Goal: Check status: Check status

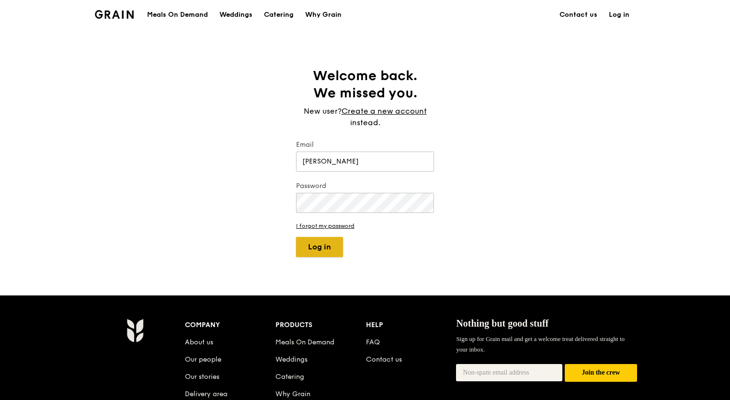
click at [322, 248] on button "Log in" at bounding box center [319, 247] width 47 height 20
click at [417, 263] on div "Grain logo Meals On Demand Weddings Catering Why Grain Contact us Log in Welcom…" at bounding box center [365, 289] width 730 height 578
click at [134, 212] on div "Welcome back. We missed you. New user? Create a new account instead. Email Ng L…" at bounding box center [365, 162] width 730 height 190
click at [303, 248] on button "Log in" at bounding box center [319, 247] width 47 height 20
click at [440, 242] on div "Welcome back. We missed you. New user? Create a new account instead. Email Ng L…" at bounding box center [364, 162] width 153 height 190
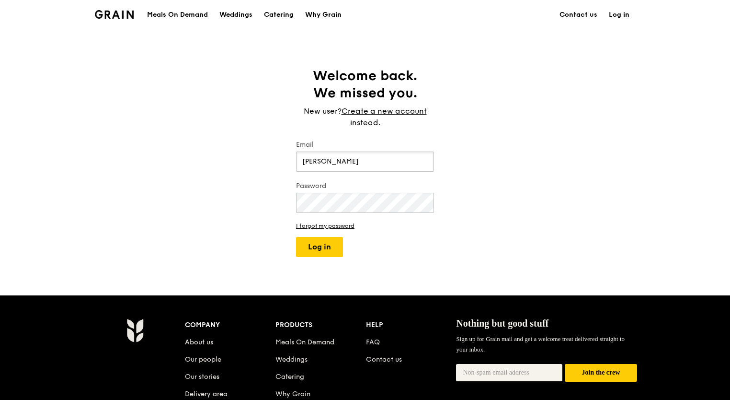
drag, startPoint x: 379, startPoint y: 166, endPoint x: 169, endPoint y: 140, distance: 211.9
click at [169, 140] on div "Welcome back. We missed you. New user? Create a new account instead. Email Ng L…" at bounding box center [365, 162] width 730 height 190
type input "llng1@illumina.com"
click at [310, 251] on button "Log in" at bounding box center [319, 247] width 47 height 20
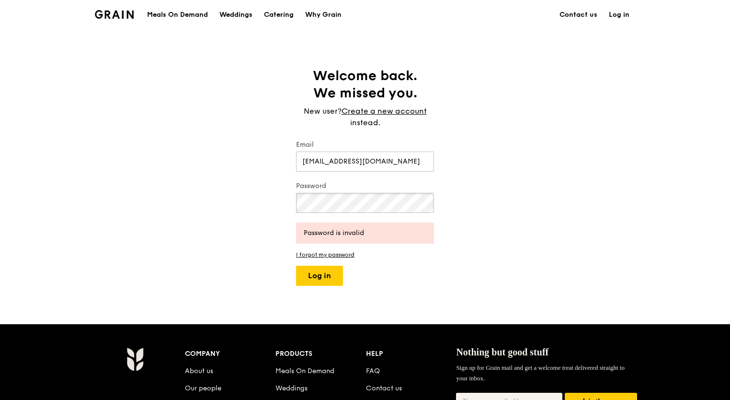
click at [155, 181] on div "Welcome back. We missed you. New user? Create a new account instead. Email llng…" at bounding box center [365, 176] width 730 height 218
drag, startPoint x: 618, startPoint y: 230, endPoint x: 403, endPoint y: 251, distance: 215.2
click at [619, 229] on div "Welcome back. We missed you. New user? Create a new account instead. Email llng…" at bounding box center [365, 176] width 730 height 218
click at [306, 280] on button "Log in" at bounding box center [319, 275] width 47 height 20
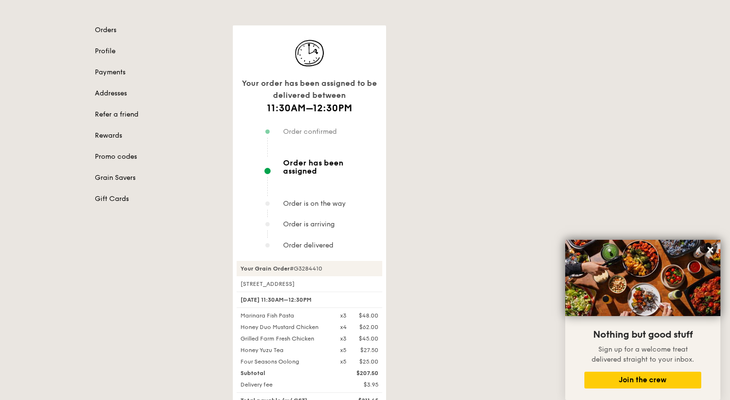
scroll to position [96, 0]
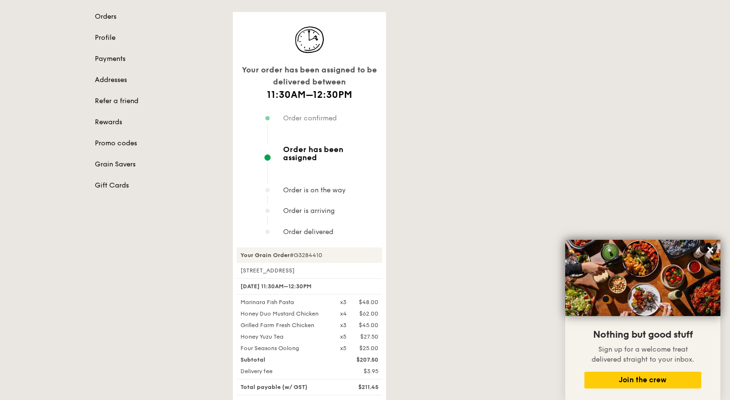
click at [459, 227] on div "Your order has been assigned to be delivered between 11:30AM–12:30PM Order conf…" at bounding box center [434, 255] width 414 height 487
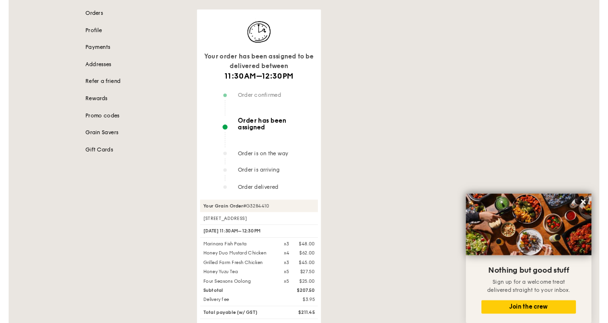
scroll to position [192, 0]
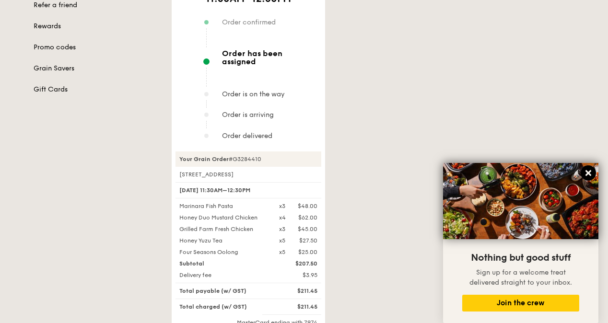
click at [585, 170] on icon at bounding box center [588, 173] width 9 height 9
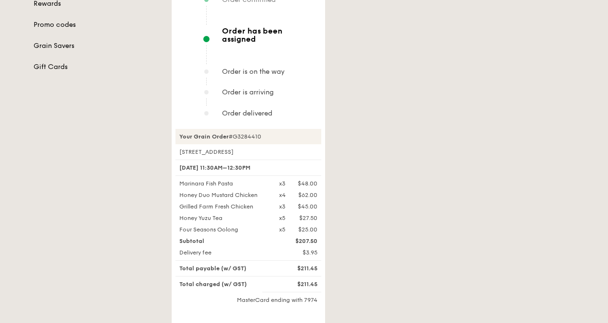
scroll to position [215, 0]
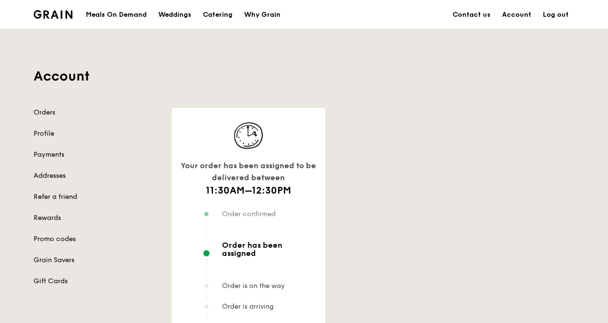
click at [290, 210] on div "Order confirmed" at bounding box center [261, 225] width 119 height 32
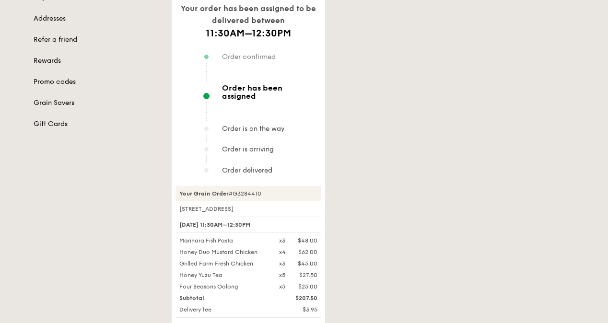
scroll to position [158, 0]
click at [558, 80] on div "Your order has been assigned to be delivered between 11:30AM–12:30PM Order conf…" at bounding box center [373, 193] width 414 height 487
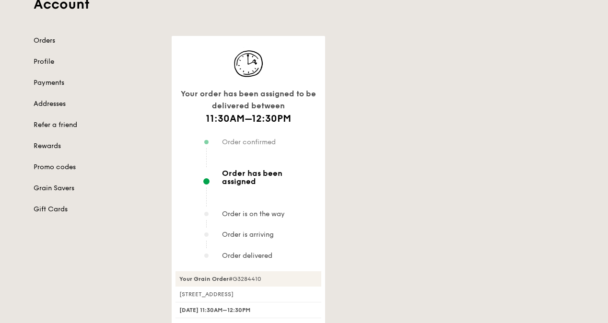
scroll to position [73, 0]
click at [535, 127] on div "Your order has been assigned to be delivered between 11:30AM–12:30PM Order conf…" at bounding box center [373, 278] width 414 height 487
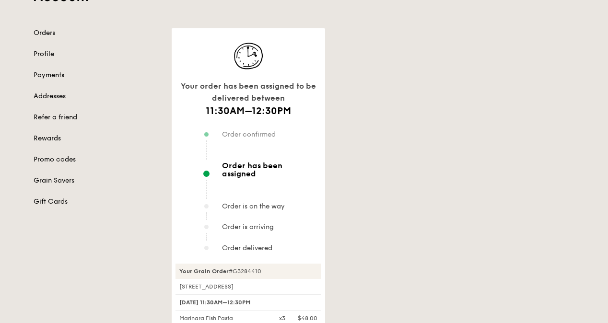
scroll to position [77, 0]
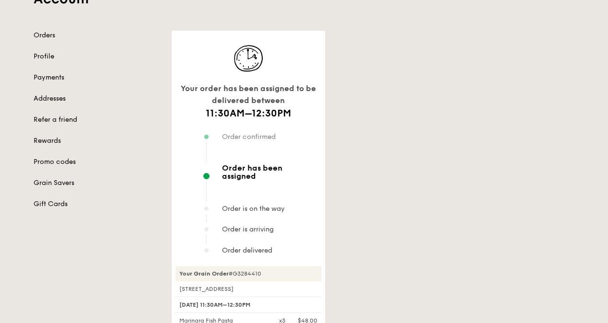
click at [514, 58] on div "Your order has been assigned to be delivered between 11:30AM–12:30PM Order conf…" at bounding box center [373, 274] width 414 height 487
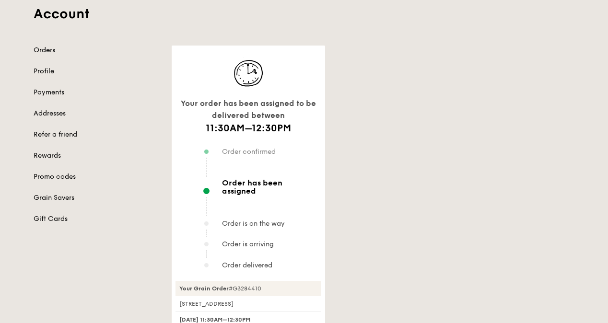
scroll to position [0, 0]
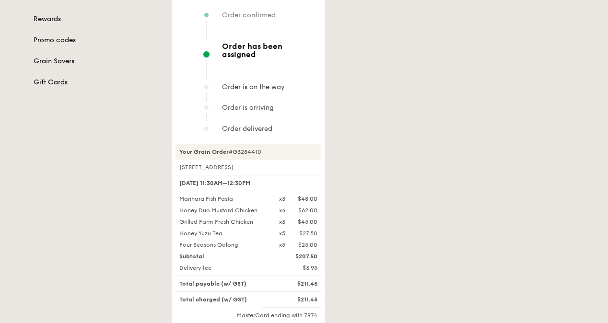
scroll to position [196, 0]
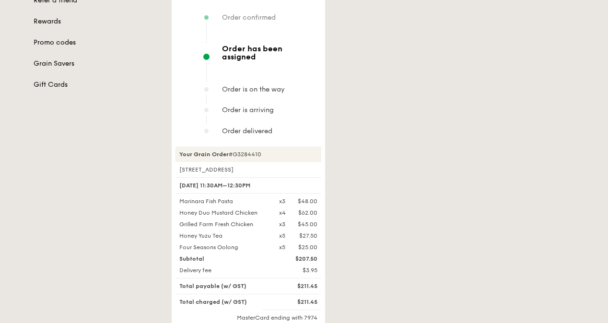
click at [505, 68] on div "Your order has been assigned to be delivered between 11:30AM–12:30PM Order conf…" at bounding box center [373, 154] width 414 height 487
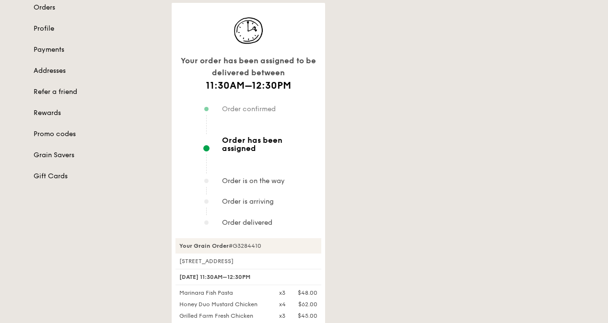
scroll to position [111, 0]
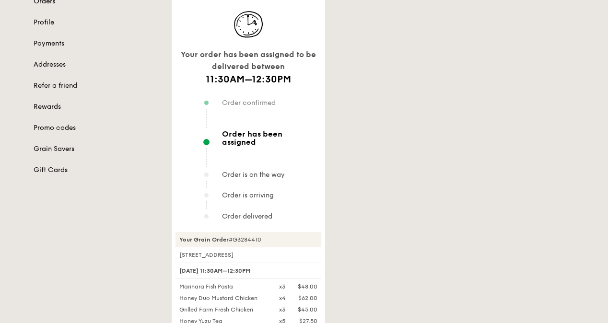
click at [467, 115] on div "Your order has been assigned to be delivered between 11:30AM–12:30PM Order conf…" at bounding box center [373, 240] width 414 height 487
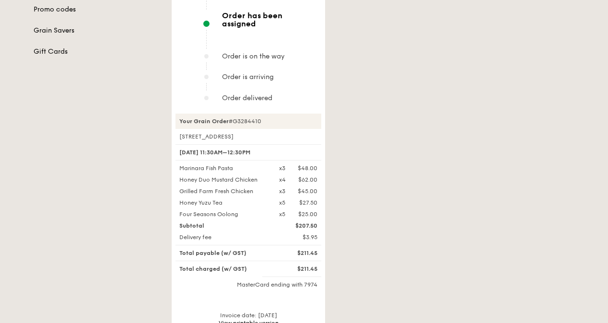
scroll to position [230, 0]
click at [447, 85] on div "Your order has been assigned to be delivered between 11:30AM–12:30PM Order conf…" at bounding box center [373, 121] width 414 height 487
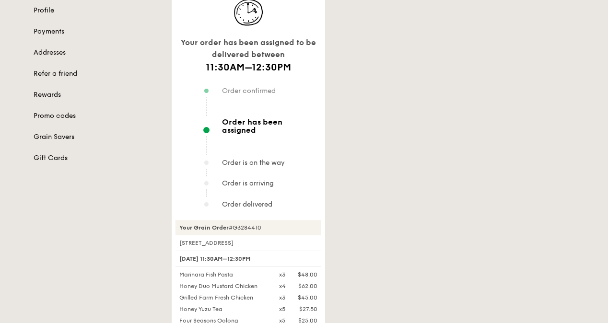
scroll to position [97, 0]
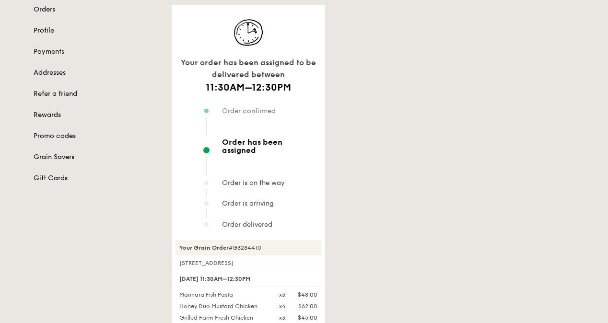
scroll to position [102, 0]
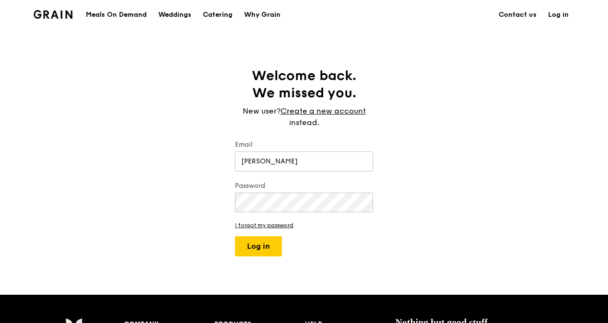
drag, startPoint x: 291, startPoint y: 152, endPoint x: 225, endPoint y: 137, distance: 68.0
click at [225, 137] on div "Welcome back. We missed you. New user? Create a new account instead. Email Ng L…" at bounding box center [304, 161] width 608 height 189
type input "[EMAIL_ADDRESS][DOMAIN_NAME]"
click at [175, 198] on div "Welcome back. We missed you. New user? Create a new account instead. Email [EMA…" at bounding box center [304, 161] width 608 height 189
click at [235, 236] on button "Log in" at bounding box center [258, 246] width 47 height 20
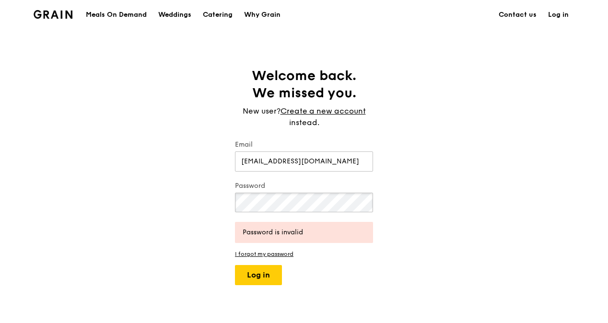
click at [91, 178] on div "Welcome back. We missed you. New user? Create a new account instead. Email [EMA…" at bounding box center [304, 176] width 608 height 218
click at [242, 280] on button "Log in" at bounding box center [258, 275] width 47 height 20
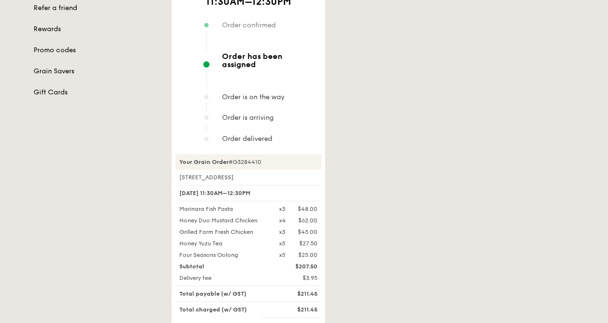
scroll to position [194, 0]
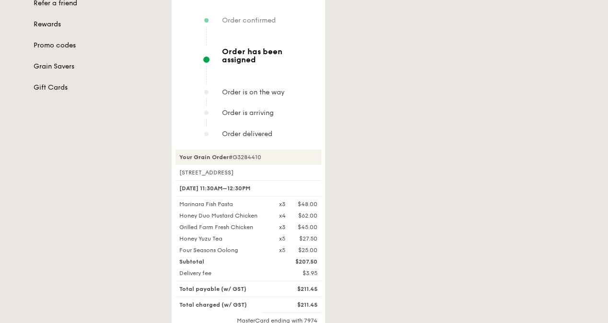
click at [425, 26] on div "Your order has been assigned to be delivered between 11:30AM–12:30PM Order conf…" at bounding box center [373, 157] width 414 height 487
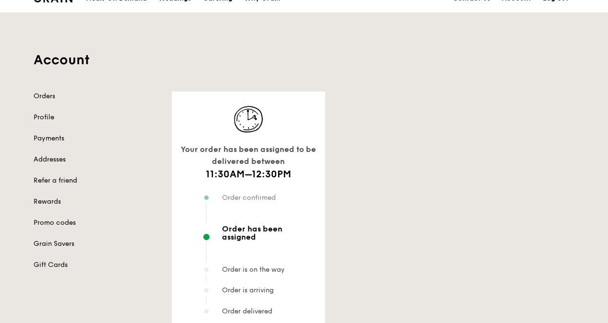
scroll to position [0, 0]
